Goal: Task Accomplishment & Management: Use online tool/utility

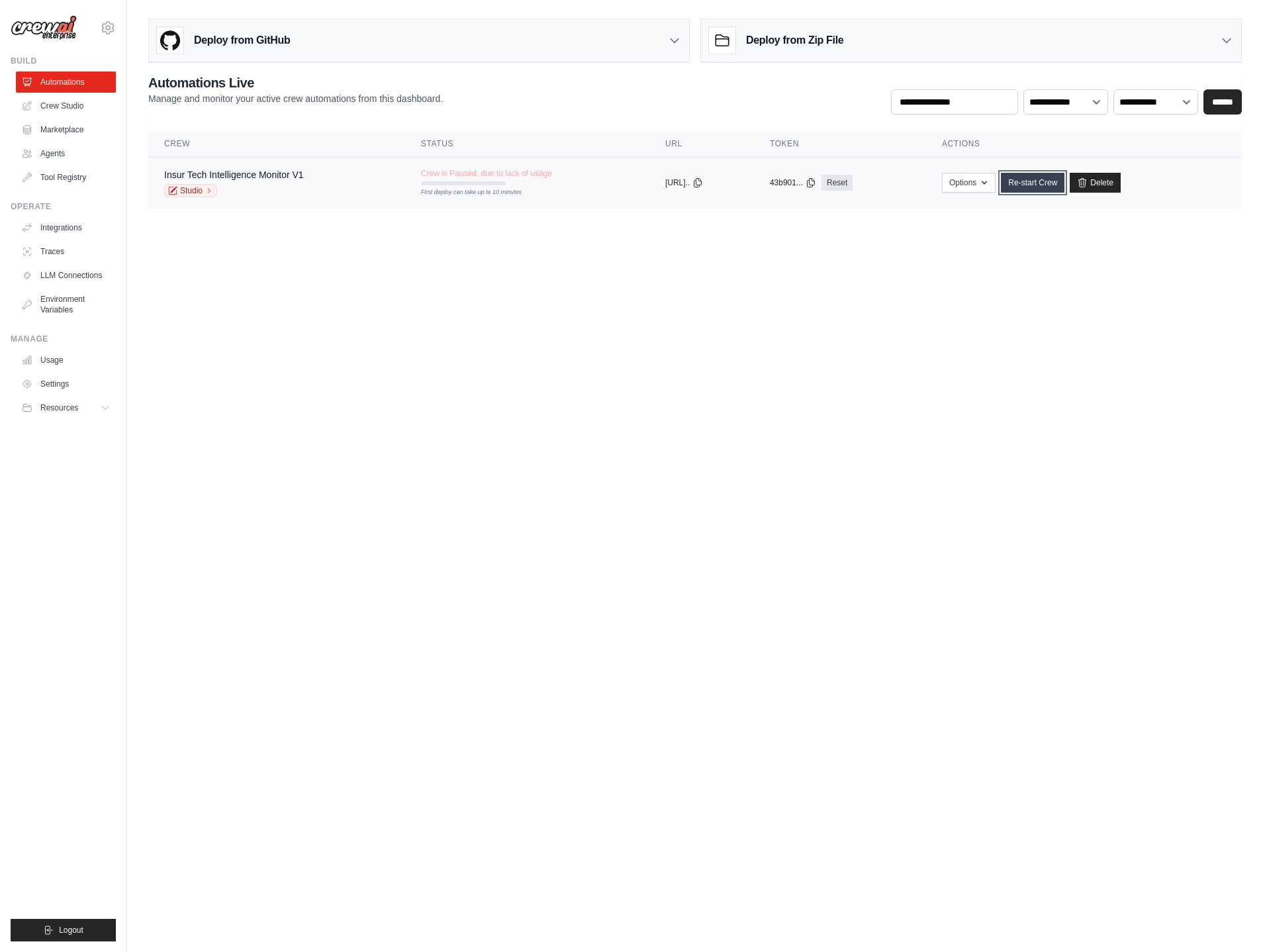
click at [1028, 187] on link "Re-start Crew" at bounding box center [1033, 182] width 64 height 20
